Goal: Task Accomplishment & Management: Complete application form

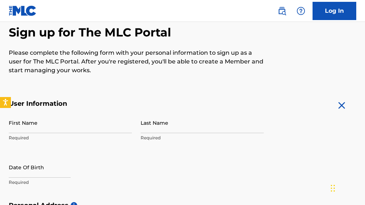
scroll to position [98, 0]
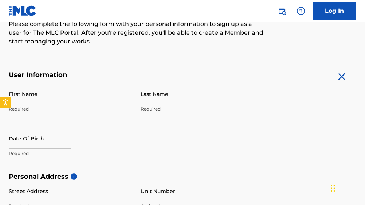
click at [83, 93] on input "First Name" at bounding box center [70, 93] width 123 height 21
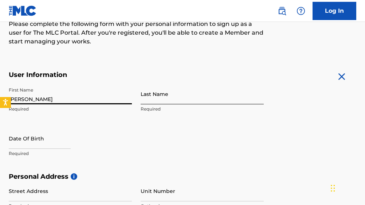
type input "[PERSON_NAME]"
click at [174, 102] on input "Last Name" at bounding box center [202, 93] width 123 height 21
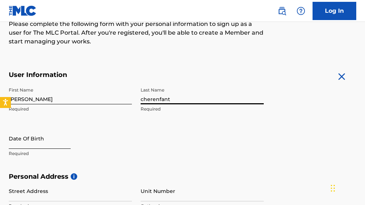
type input "cherenfant"
select select "8"
select select "2025"
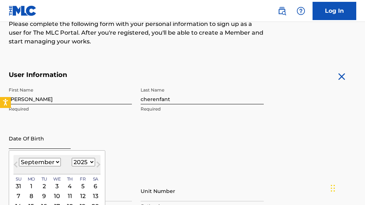
click at [63, 146] on input "text" at bounding box center [40, 138] width 62 height 21
click at [56, 162] on select "January February March April May June July August September October November De…" at bounding box center [40, 162] width 42 height 8
select select "2"
click at [19, 158] on select "January February March April May June July August September October November De…" at bounding box center [40, 162] width 42 height 8
click at [76, 158] on select "1899 1900 1901 1902 1903 1904 1905 1906 1907 1908 1909 1910 1911 1912 1913 1914…" at bounding box center [83, 162] width 23 height 8
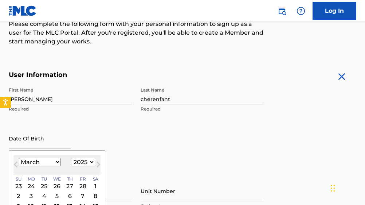
select select "1991"
click at [72, 158] on select "1899 1900 1901 1902 1903 1904 1905 1906 1907 1908 1909 1910 1911 1912 1913 1914…" at bounding box center [83, 162] width 23 height 8
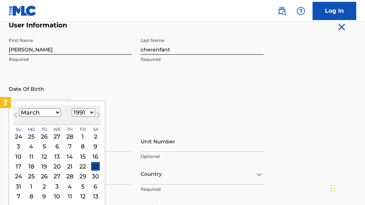
scroll to position [148, 0]
click at [94, 155] on div "16" at bounding box center [95, 155] width 9 height 9
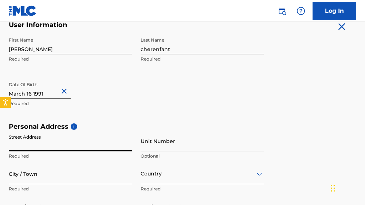
click at [61, 141] on input "Street Address" at bounding box center [70, 140] width 123 height 21
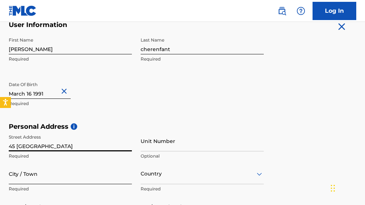
type input "45 [GEOGRAPHIC_DATA]"
click at [59, 171] on input "City / Town" at bounding box center [70, 173] width 123 height 21
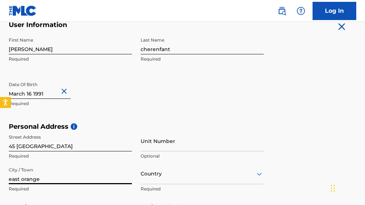
type input "east orange"
click at [153, 179] on div "Country" at bounding box center [202, 173] width 123 height 21
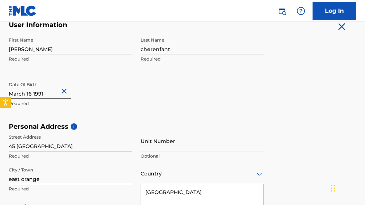
scroll to position [237, 0]
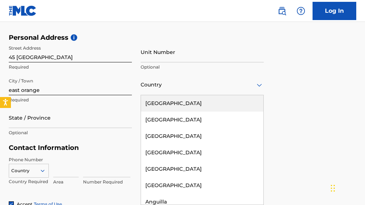
click at [189, 103] on div "[GEOGRAPHIC_DATA]" at bounding box center [202, 103] width 122 height 16
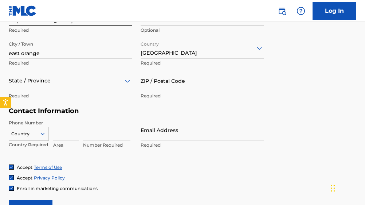
scroll to position [274, 0]
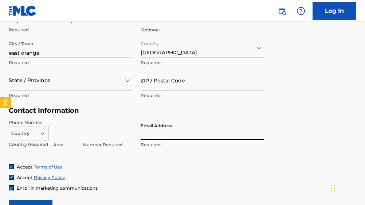
click at [157, 135] on input "Email Address" at bounding box center [202, 129] width 123 height 21
type input "[EMAIL_ADDRESS][DOMAIN_NAME]"
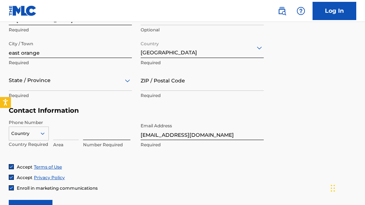
click at [101, 135] on input at bounding box center [106, 129] width 47 height 21
click at [63, 136] on input at bounding box center [65, 129] width 25 height 21
type input "908"
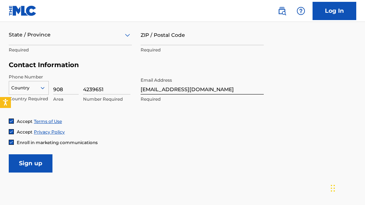
scroll to position [320, 0]
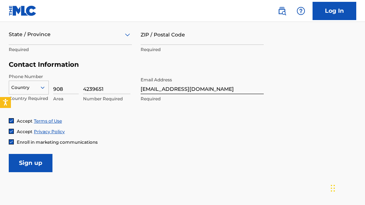
type input "4239651"
click at [12, 142] on img at bounding box center [11, 141] width 4 height 4
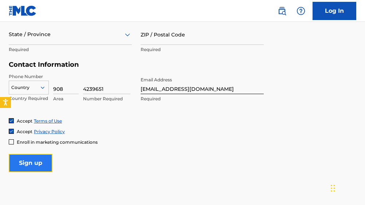
click at [28, 159] on input "Sign up" at bounding box center [31, 163] width 44 height 18
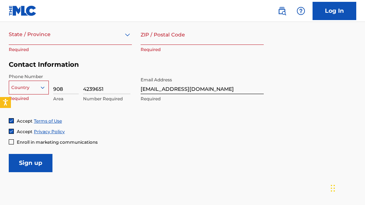
click at [34, 88] on div at bounding box center [28, 87] width 39 height 8
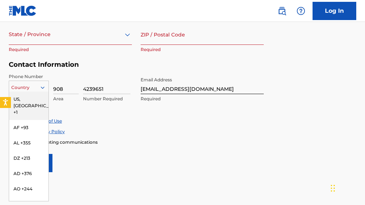
click at [33, 99] on div "US, [GEOGRAPHIC_DATA] +1" at bounding box center [28, 105] width 39 height 28
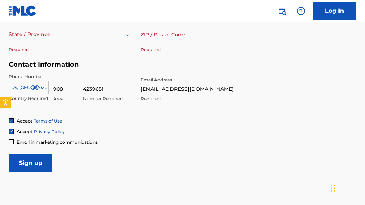
click at [55, 37] on div at bounding box center [70, 34] width 123 height 9
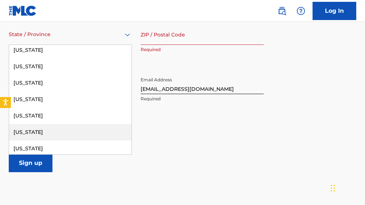
scroll to position [437, 0]
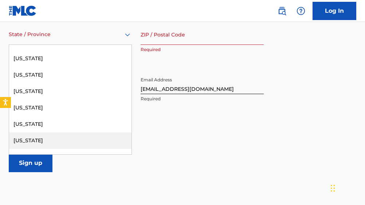
click at [47, 137] on div "[US_STATE]" at bounding box center [70, 140] width 122 height 16
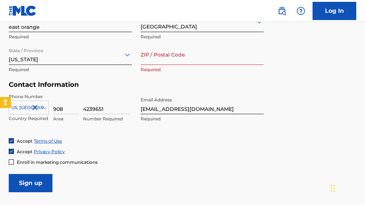
scroll to position [284, 0]
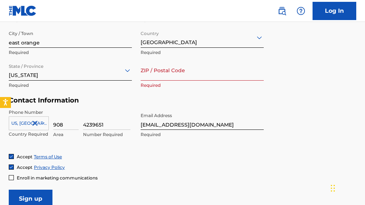
click at [178, 76] on input "ZIP / Postal Code" at bounding box center [202, 70] width 123 height 21
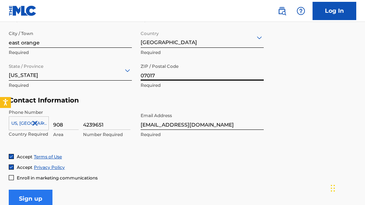
type input "07017"
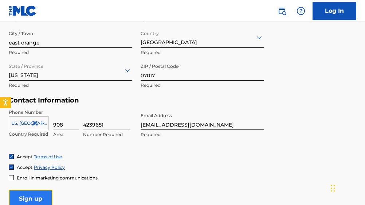
click at [47, 194] on input "Sign up" at bounding box center [31, 198] width 44 height 18
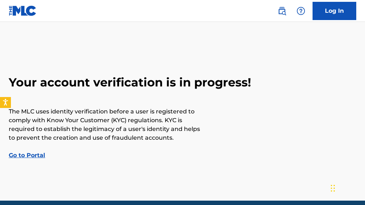
click at [32, 155] on link "Go to Portal" at bounding box center [27, 154] width 36 height 7
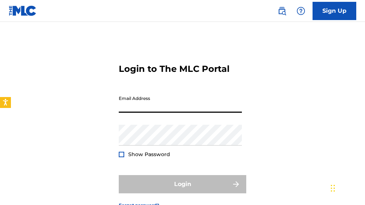
click at [147, 100] on input "Email Address" at bounding box center [180, 102] width 123 height 21
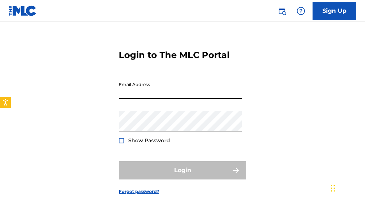
scroll to position [50, 0]
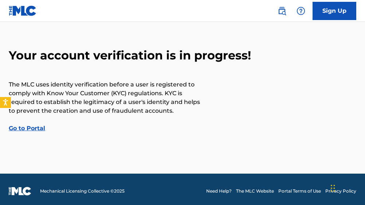
scroll to position [31, 0]
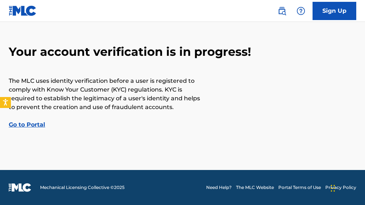
click at [35, 123] on link "Go to Portal" at bounding box center [27, 124] width 36 height 7
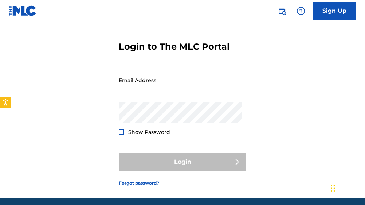
scroll to position [50, 0]
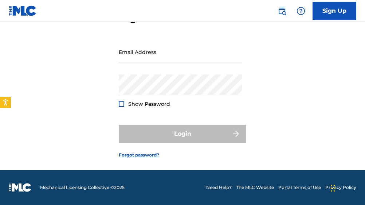
click at [30, 12] on img at bounding box center [23, 10] width 28 height 11
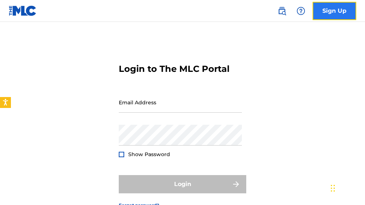
click at [317, 8] on link "Sign Up" at bounding box center [334, 11] width 44 height 18
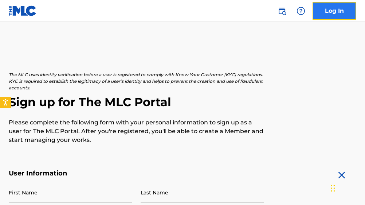
click at [337, 12] on link "Log In" at bounding box center [334, 11] width 44 height 18
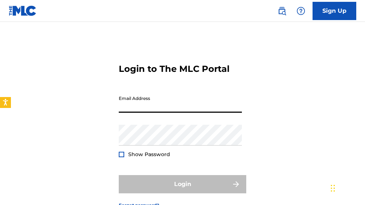
click at [135, 108] on input "Email Address" at bounding box center [180, 102] width 123 height 21
click at [160, 106] on input "Email Address" at bounding box center [180, 102] width 123 height 21
type input "[EMAIL_ADDRESS][DOMAIN_NAME]"
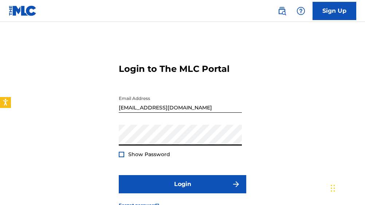
click at [121, 153] on div at bounding box center [121, 153] width 5 height 5
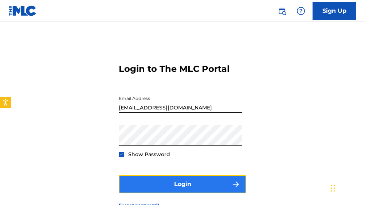
click at [189, 181] on button "Login" at bounding box center [182, 184] width 127 height 18
click at [176, 180] on button "Login" at bounding box center [182, 184] width 127 height 18
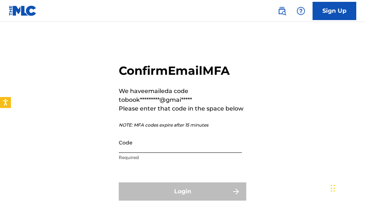
click at [169, 146] on input "Code" at bounding box center [180, 142] width 123 height 21
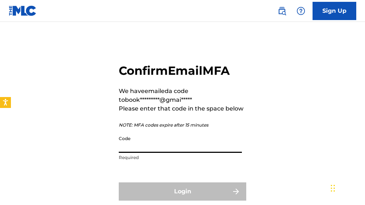
click at [179, 146] on input "Code" at bounding box center [180, 142] width 123 height 21
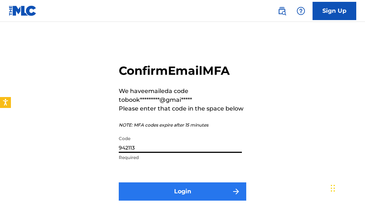
type input "942113"
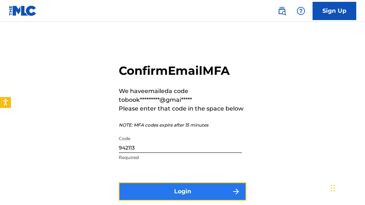
click at [216, 185] on button "Login" at bounding box center [182, 191] width 127 height 18
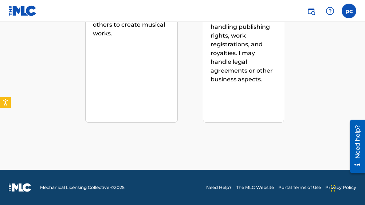
click at [138, 91] on div "I am a Songwriter I write music, melody, and/or lyrics for musical works (songs…" at bounding box center [131, 4] width 92 height 237
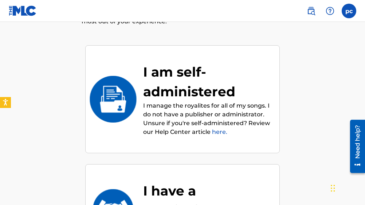
scroll to position [81, 0]
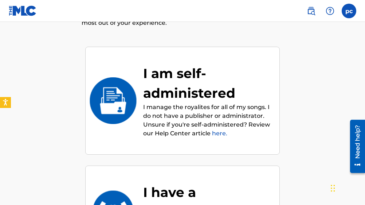
click at [174, 109] on p "I manage the royalites for all of my songs. I do not have a publisher or admini…" at bounding box center [207, 120] width 129 height 35
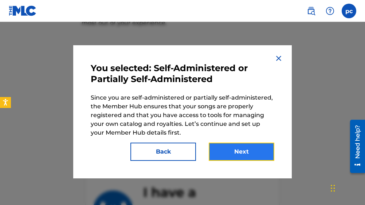
click at [229, 147] on button "Next" at bounding box center [242, 151] width 66 height 18
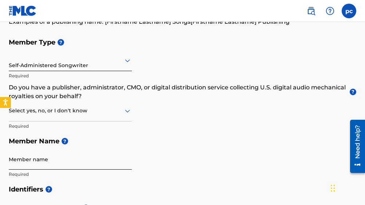
scroll to position [107, 0]
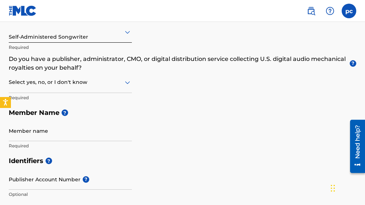
click at [106, 89] on div "Select yes, no, or I don't know" at bounding box center [70, 82] width 123 height 21
click at [109, 115] on div "No" at bounding box center [70, 117] width 122 height 16
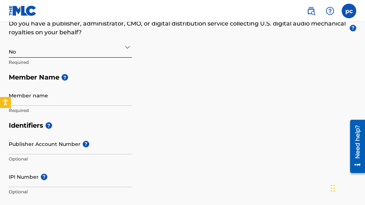
scroll to position [143, 0]
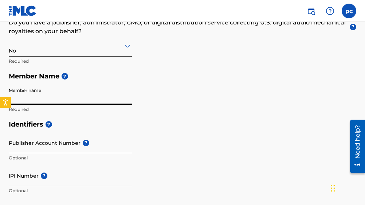
click at [61, 97] on input "Member name" at bounding box center [70, 94] width 123 height 21
click at [60, 102] on input "Member name" at bounding box center [70, 94] width 123 height 21
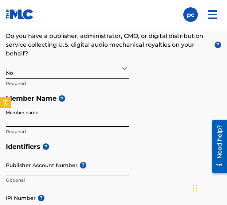
scroll to position [189, 0]
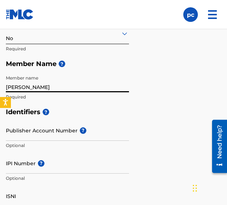
click at [10, 87] on input "[PERSON_NAME]" at bounding box center [67, 81] width 123 height 21
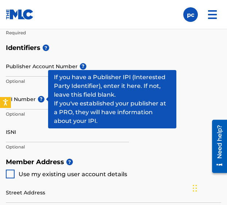
scroll to position [253, 0]
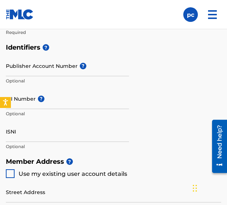
type input "[PERSON_NAME]"
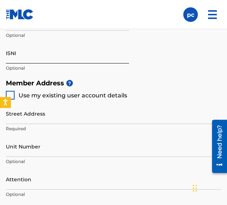
scroll to position [359, 0]
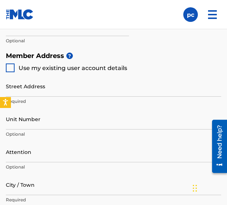
click at [9, 69] on div at bounding box center [10, 67] width 9 height 9
type input "45 [GEOGRAPHIC_DATA]"
type input "east orange"
type input "07017"
type input "908"
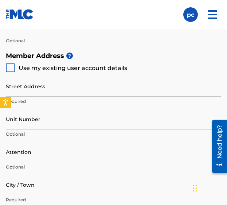
type input "4239651"
type input "[EMAIL_ADDRESS][DOMAIN_NAME]"
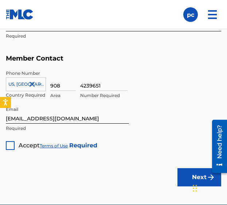
scroll to position [621, 0]
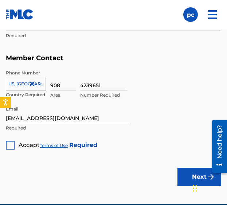
click at [14, 145] on div at bounding box center [10, 145] width 9 height 9
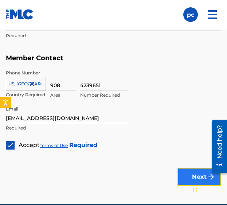
click at [189, 177] on button "Next" at bounding box center [199, 177] width 44 height 18
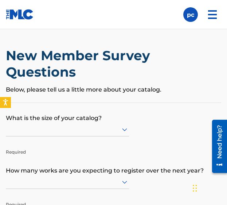
click at [43, 90] on p "Below, please tell us a little more about your catalog." at bounding box center [113, 89] width 215 height 9
click at [36, 128] on div at bounding box center [67, 129] width 123 height 9
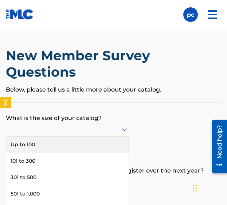
click at [62, 117] on p "What is the size of your catalog?" at bounding box center [113, 113] width 215 height 20
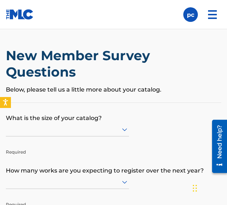
click at [134, 99] on div "New Member Survey Questions Below, please tell us a little more about your cata…" at bounding box center [113, 74] width 215 height 55
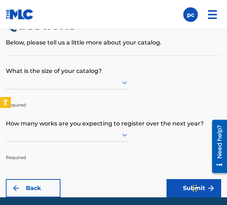
scroll to position [49, 0]
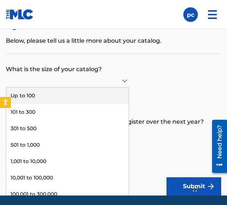
click at [95, 86] on div at bounding box center [67, 81] width 123 height 14
click at [55, 100] on div "Up to 100" at bounding box center [67, 95] width 122 height 16
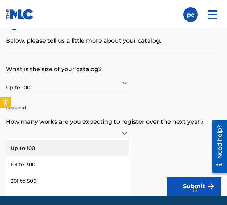
click at [48, 131] on div "Up to 100, 1 of 9. 9 results available. Use Up and Down to choose options, pres…" at bounding box center [67, 133] width 123 height 14
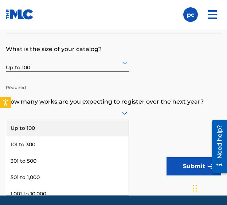
click at [50, 125] on div "Up to 100" at bounding box center [67, 128] width 122 height 16
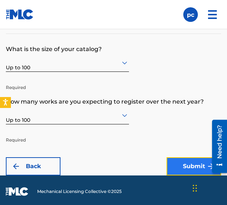
click at [188, 161] on button "Submit" at bounding box center [193, 166] width 55 height 18
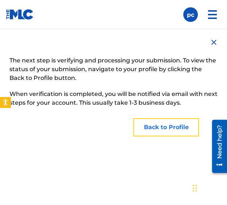
click at [169, 125] on button "Back to Profile" at bounding box center [166, 127] width 66 height 18
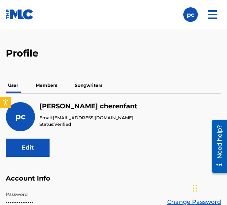
click at [91, 85] on p "Songwriters" at bounding box center [88, 85] width 32 height 15
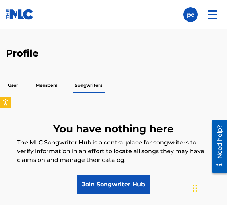
click at [56, 86] on p "Members" at bounding box center [47, 85] width 26 height 15
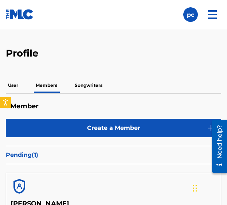
click at [16, 83] on p "User" at bounding box center [13, 85] width 15 height 15
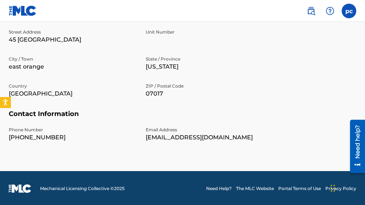
scroll to position [282, 0]
